Goal: Go to known website: Access a specific website the user already knows

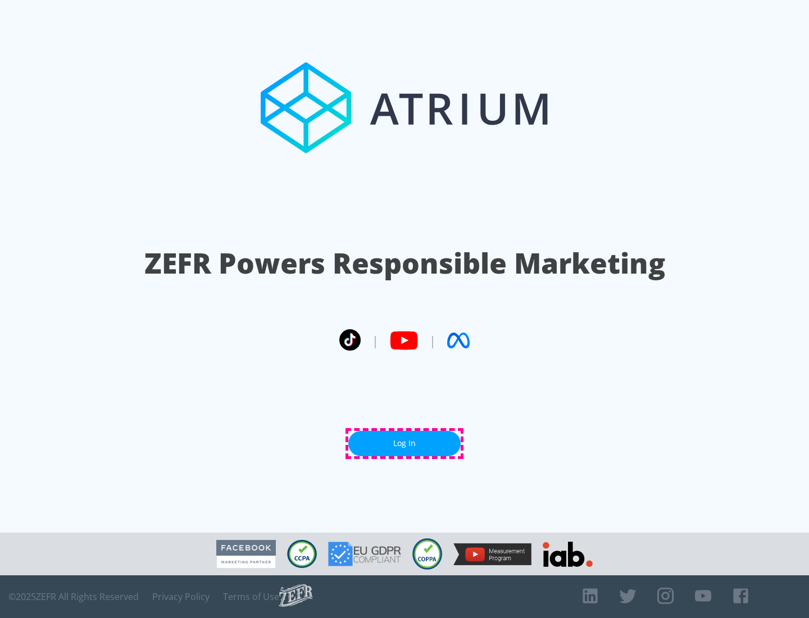
click at [405, 443] on link "Log In" at bounding box center [404, 443] width 112 height 25
